Goal: Task Accomplishment & Management: Manage account settings

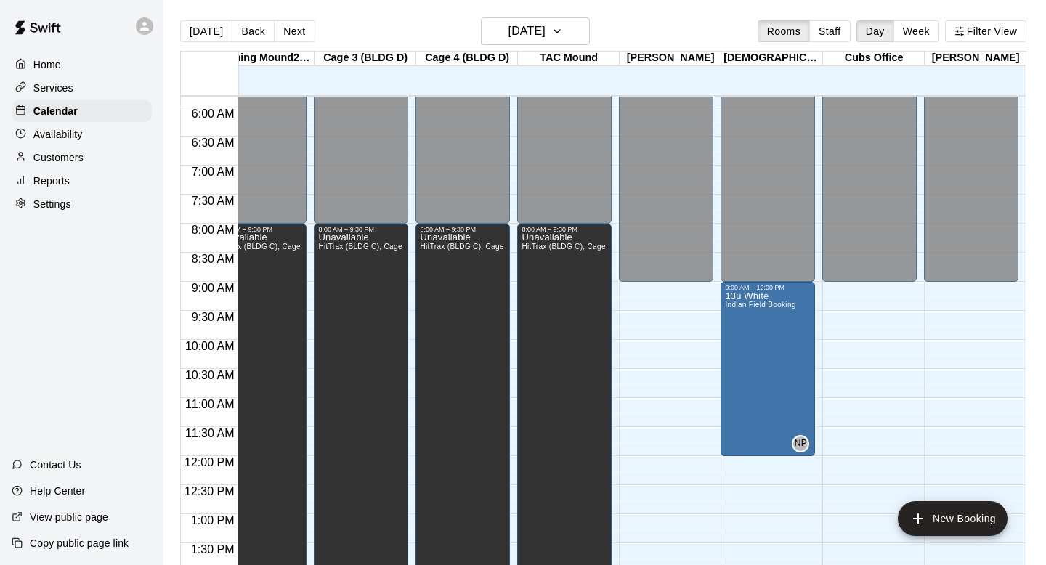
scroll to position [343, 941]
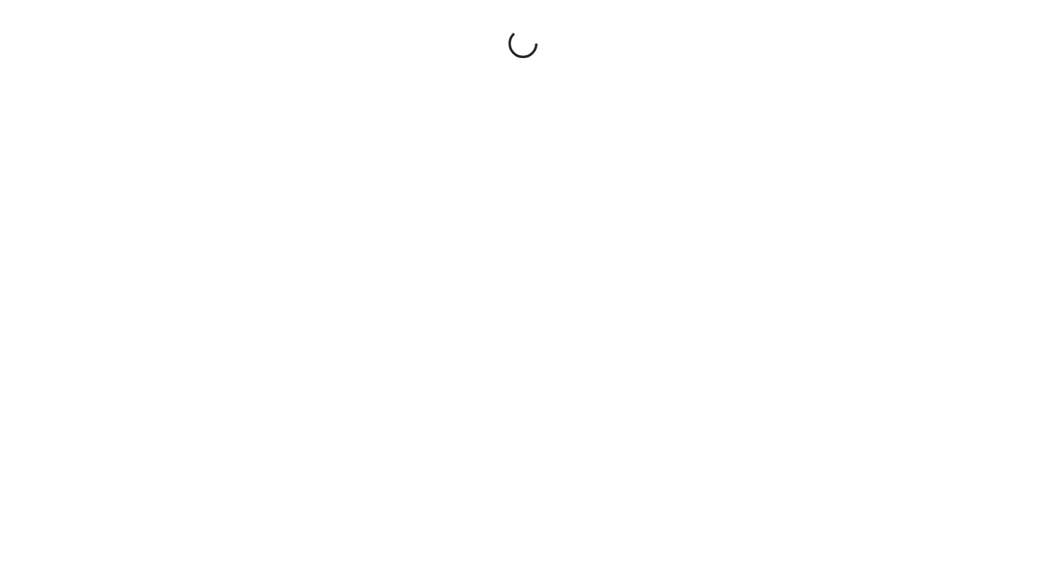
click at [563, 30] on div at bounding box center [523, 282] width 1046 height 565
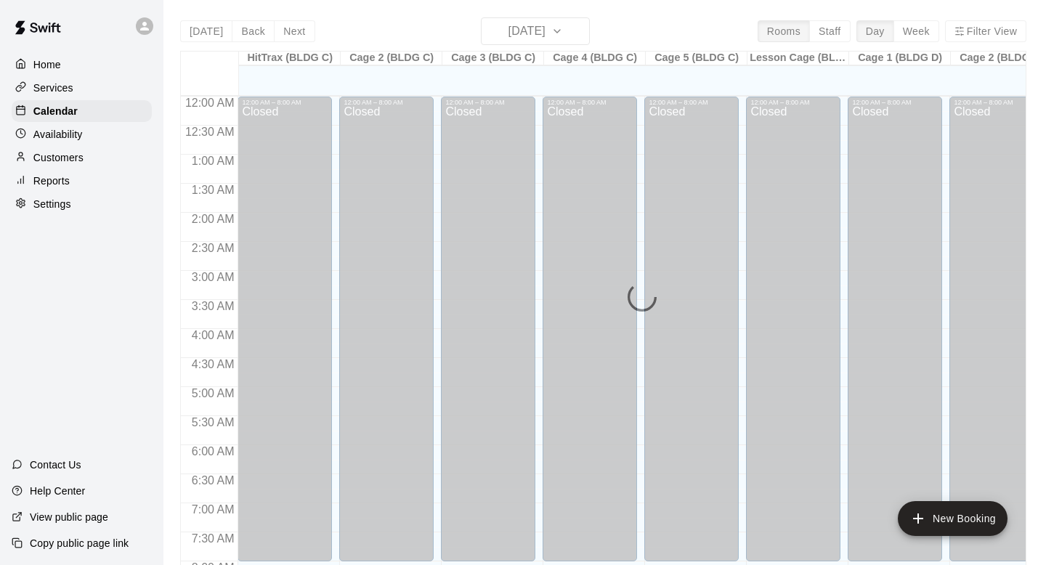
scroll to position [866, 0]
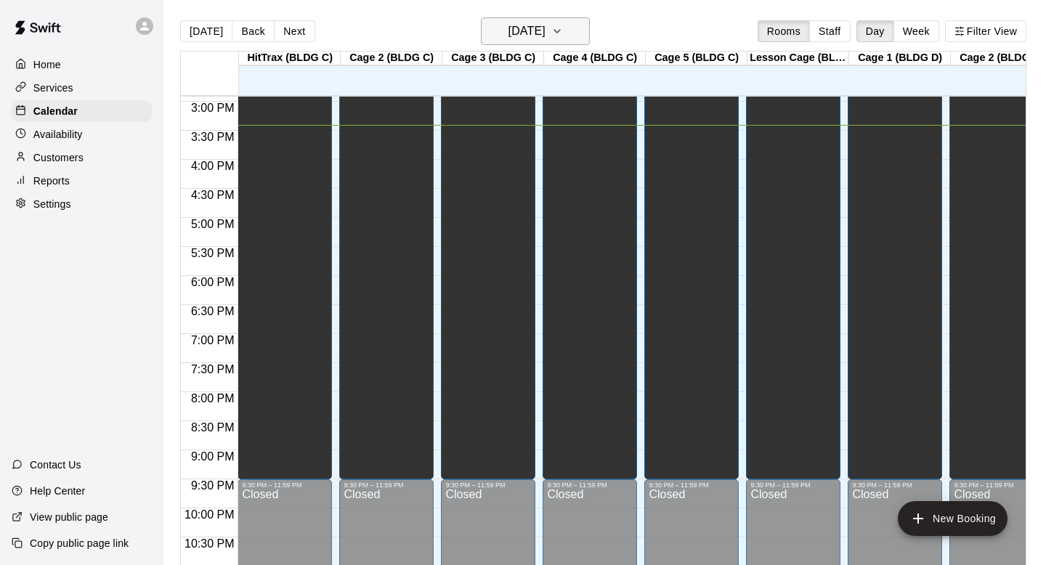
click at [545, 29] on h6 "[DATE]" at bounding box center [526, 31] width 37 height 20
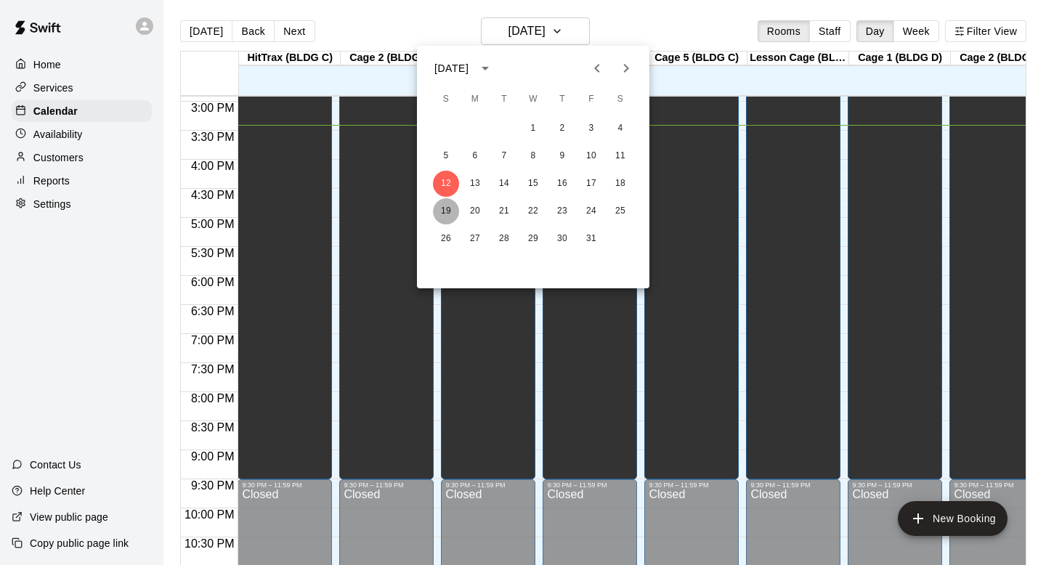
click at [444, 212] on button "19" at bounding box center [446, 211] width 26 height 26
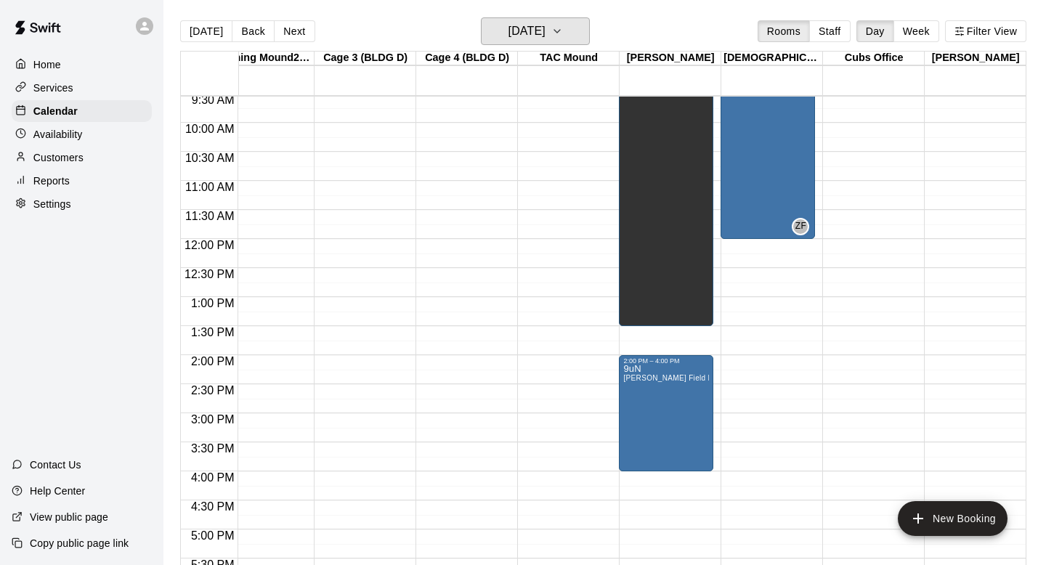
scroll to position [433, 941]
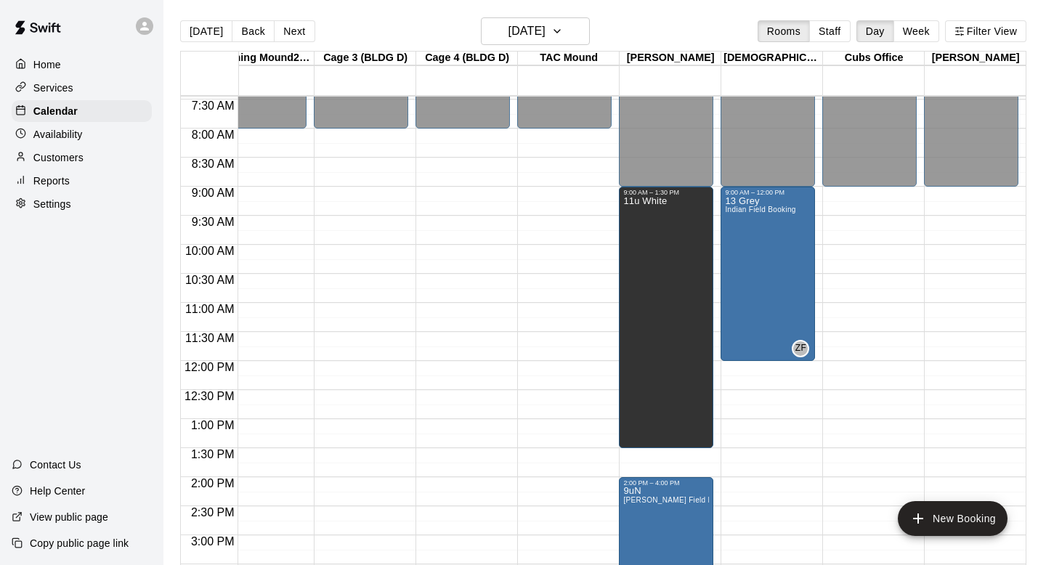
click at [977, 211] on div "12:00 AM – 9:00 AM Closed 9:00 PM – 11:59 PM Closed" at bounding box center [971, 361] width 94 height 1394
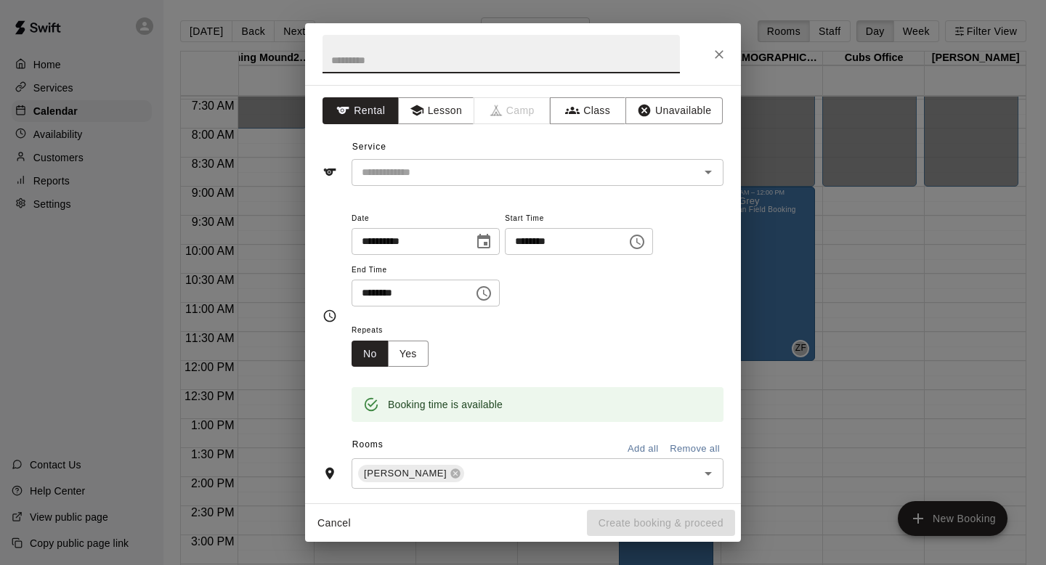
click at [481, 62] on input "text" at bounding box center [500, 54] width 357 height 38
type input "*********"
click at [646, 240] on icon "Choose time, selected time is 9:15 AM" at bounding box center [636, 241] width 17 height 17
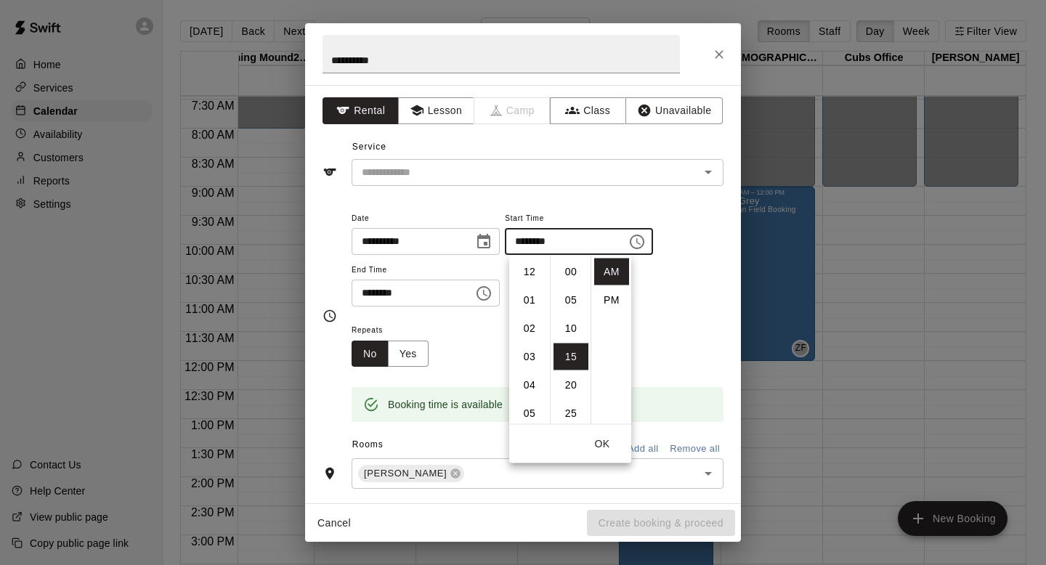
scroll to position [85, 0]
click at [530, 301] on li "10" at bounding box center [529, 300] width 35 height 27
click at [569, 270] on li "00" at bounding box center [570, 272] width 35 height 27
type input "********"
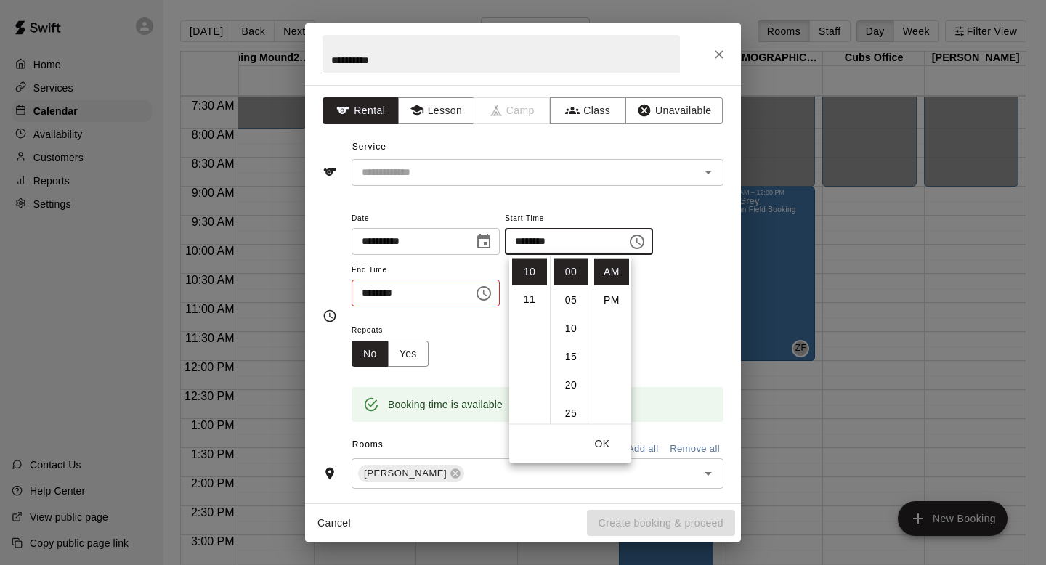
click at [485, 291] on icon "Choose time, selected time is 9:45 AM" at bounding box center [483, 293] width 17 height 17
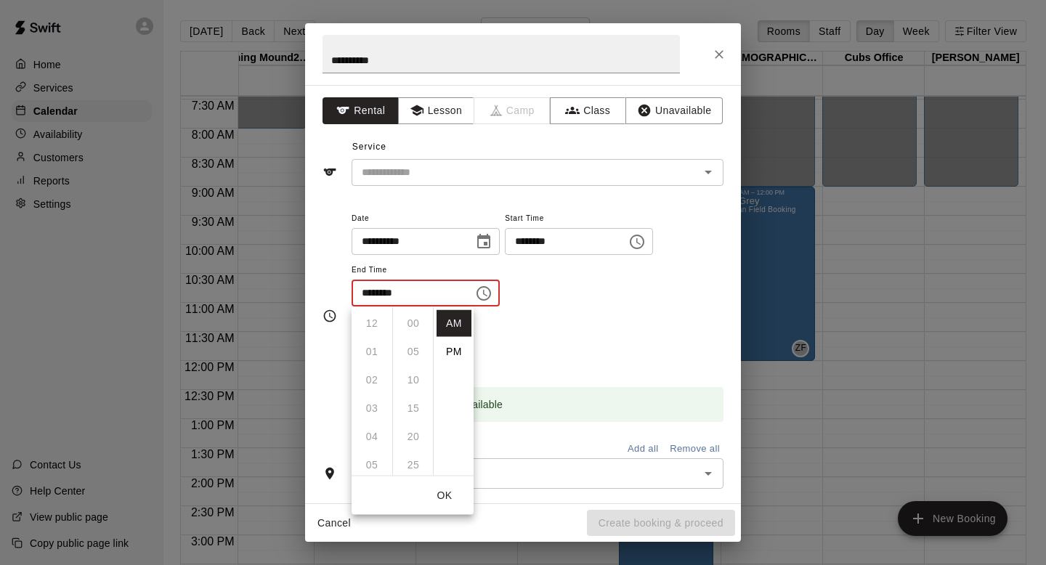
scroll to position [255, 0]
click at [717, 54] on icon "Close" at bounding box center [719, 54] width 15 height 15
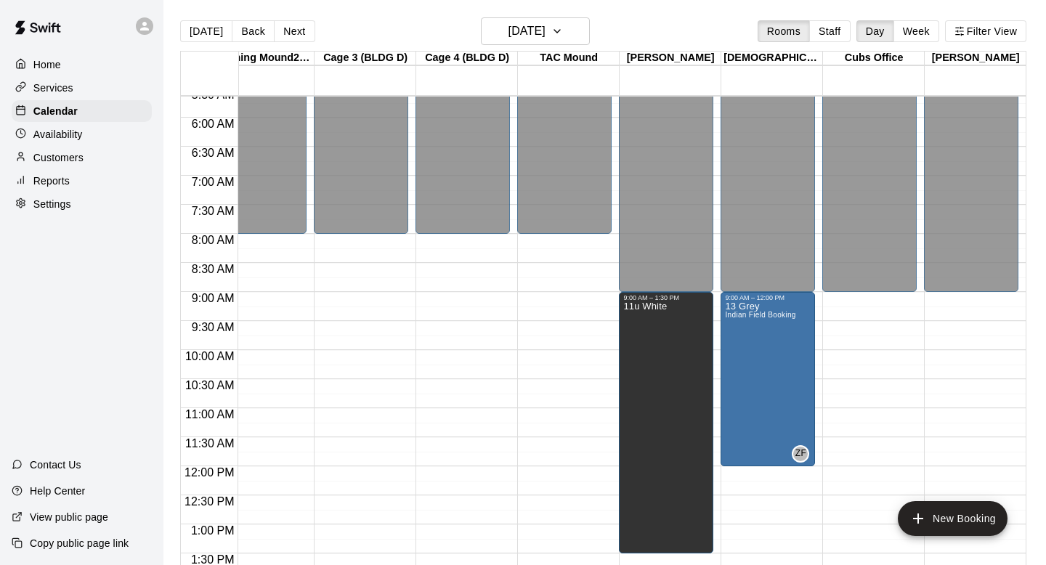
scroll to position [327, 941]
